Goal: Transaction & Acquisition: Download file/media

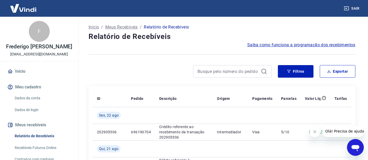
click at [316, 133] on icon "Fechar mensagem da empresa" at bounding box center [315, 132] width 3 height 3
click at [332, 73] on button "Exportar" at bounding box center [338, 71] width 36 height 13
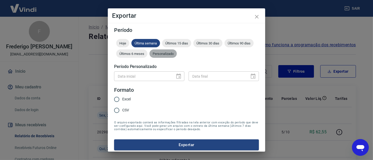
click at [177, 55] on span "Personalizado" at bounding box center [162, 54] width 27 height 4
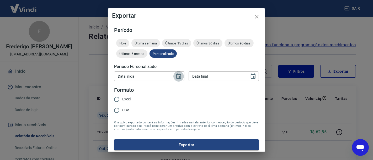
click at [179, 78] on icon "Choose date" at bounding box center [178, 76] width 6 height 6
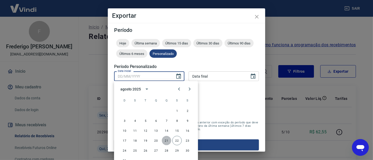
click at [165, 140] on button "21" at bounding box center [166, 140] width 9 height 9
type input "[DATE]"
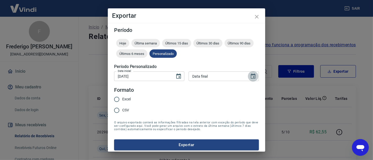
click at [250, 77] on icon "Choose date" at bounding box center [253, 76] width 6 height 6
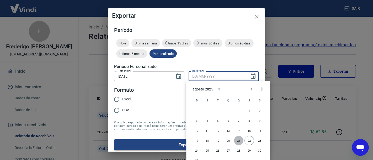
click at [237, 138] on button "21" at bounding box center [238, 140] width 9 height 9
type input "[DATE]"
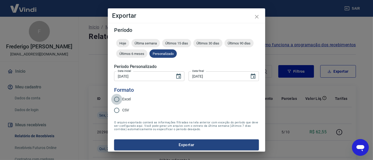
click at [119, 101] on input "Excel" at bounding box center [116, 99] width 11 height 11
radio input "true"
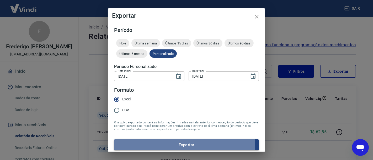
click at [174, 145] on button "Exportar" at bounding box center [186, 145] width 145 height 11
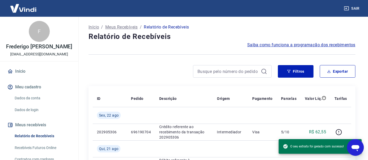
click at [168, 66] on div at bounding box center [180, 71] width 183 height 13
